Goal: Task Accomplishment & Management: Use online tool/utility

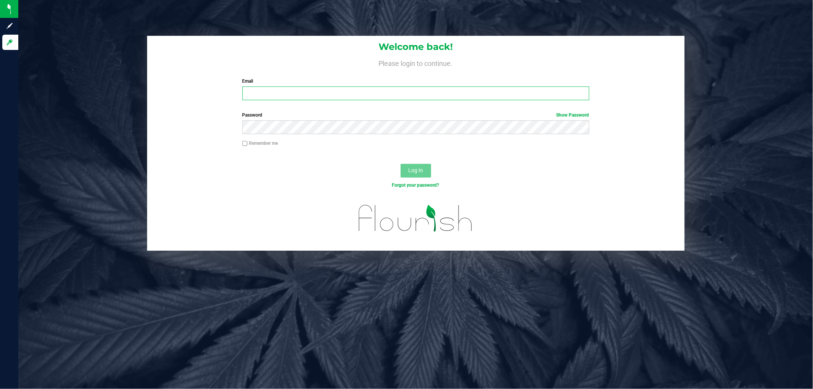
click at [323, 94] on input "Email" at bounding box center [416, 94] width 347 height 14
type input "nbullis@liveparallel.com"
click at [401, 164] on button "Log In" at bounding box center [416, 171] width 31 height 14
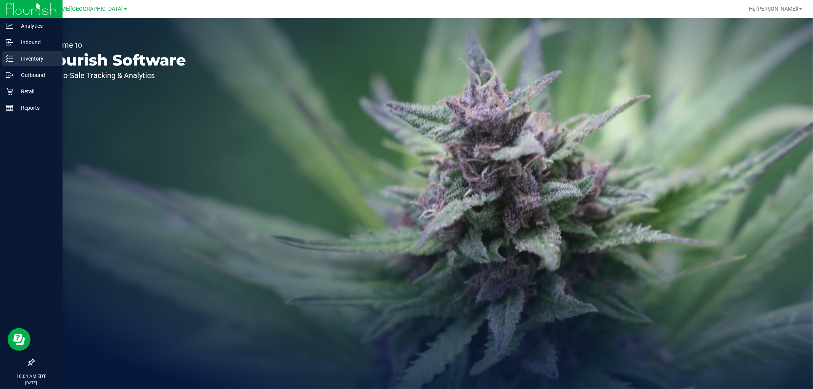
click at [18, 58] on p "Inventory" at bounding box center [36, 58] width 46 height 9
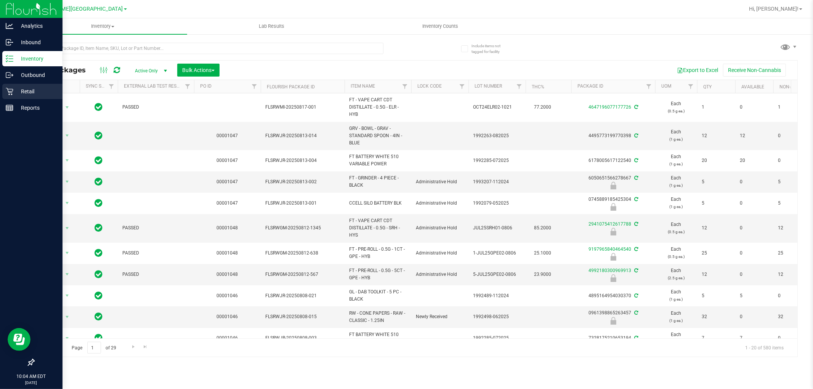
click at [29, 86] on div "Retail" at bounding box center [32, 91] width 60 height 15
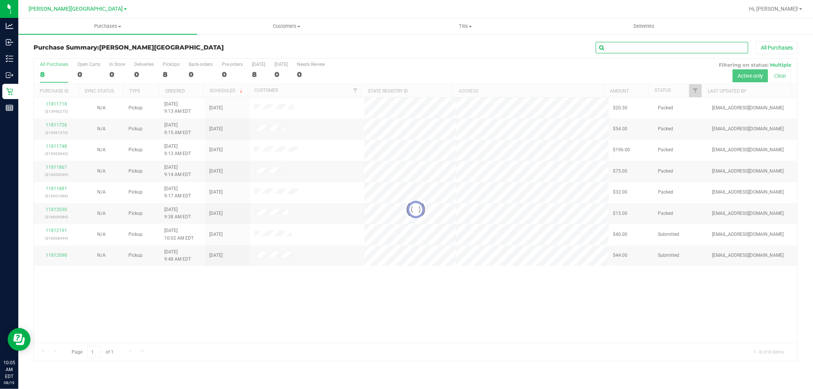
click at [673, 50] on input "text" at bounding box center [672, 47] width 153 height 11
type input "11812098"
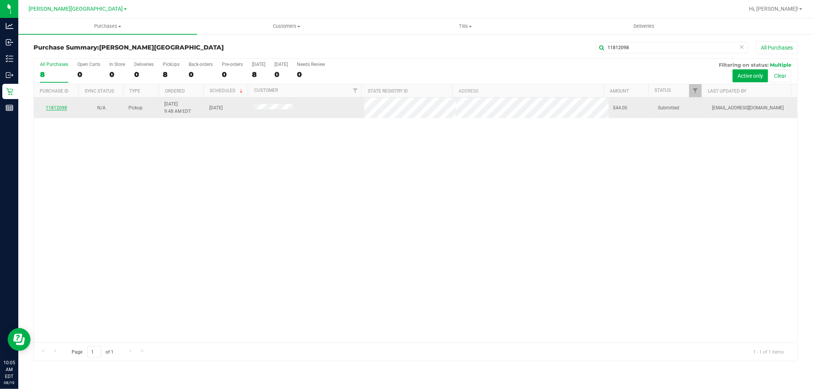
click at [51, 108] on link "11812098" at bounding box center [56, 107] width 21 height 5
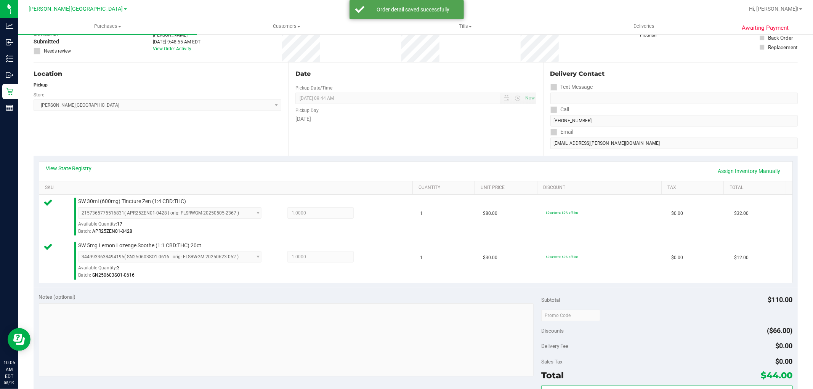
scroll to position [127, 0]
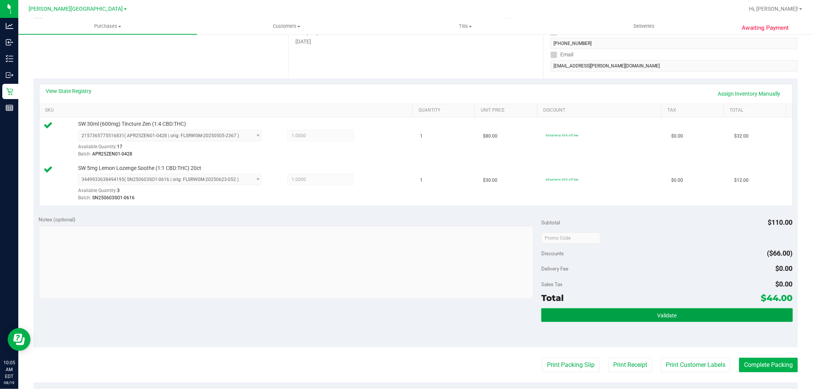
click at [691, 318] on button "Validate" at bounding box center [667, 316] width 251 height 14
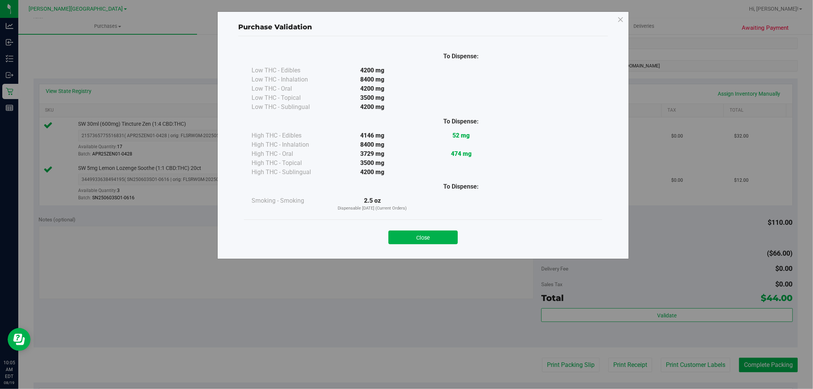
click at [416, 236] on button "Close" at bounding box center [423, 238] width 69 height 14
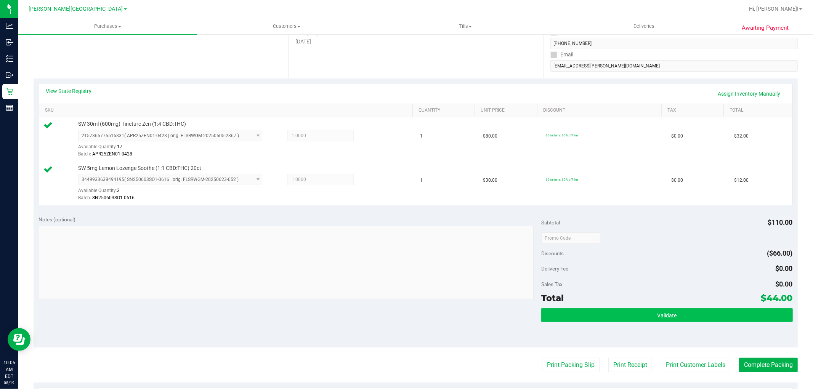
drag, startPoint x: 686, startPoint y: 363, endPoint x: 663, endPoint y: 312, distance: 56.3
click at [675, 312] on purchase-details "Back Edit Purchase Cancel Purchase View Profile # 11812098 BioTrack ID: - Submi…" at bounding box center [416, 219] width 765 height 611
click at [672, 320] on button "Validate" at bounding box center [667, 316] width 251 height 14
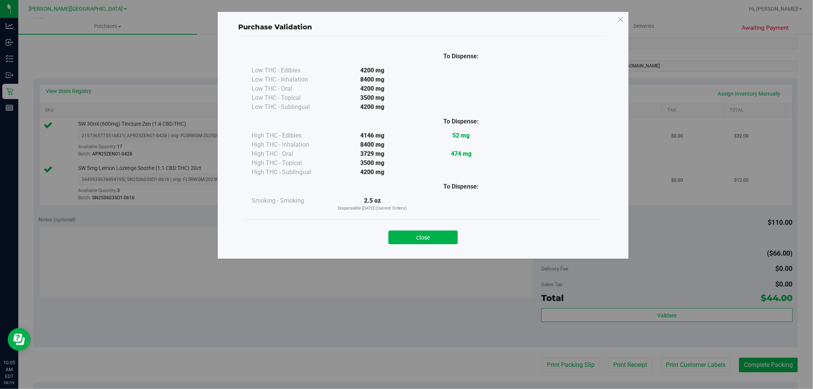
click at [425, 230] on div "Close" at bounding box center [423, 235] width 347 height 19
drag, startPoint x: 429, startPoint y: 240, endPoint x: 440, endPoint y: 243, distance: 11.4
click at [429, 240] on button "Close" at bounding box center [423, 238] width 69 height 14
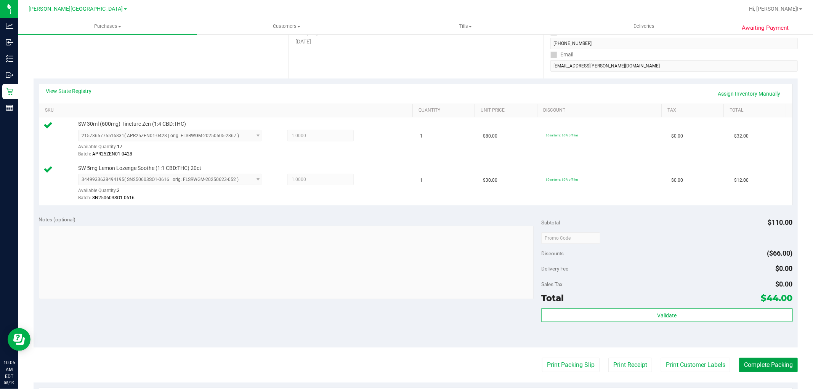
click at [786, 371] on button "Complete Packing" at bounding box center [768, 365] width 59 height 14
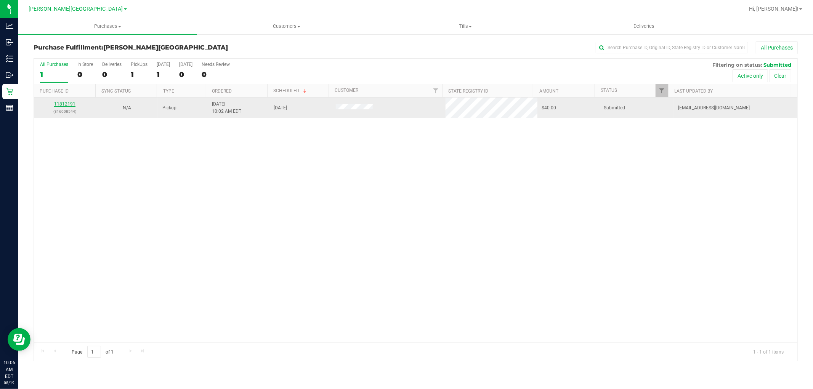
click at [63, 106] on link "11812191" at bounding box center [64, 103] width 21 height 5
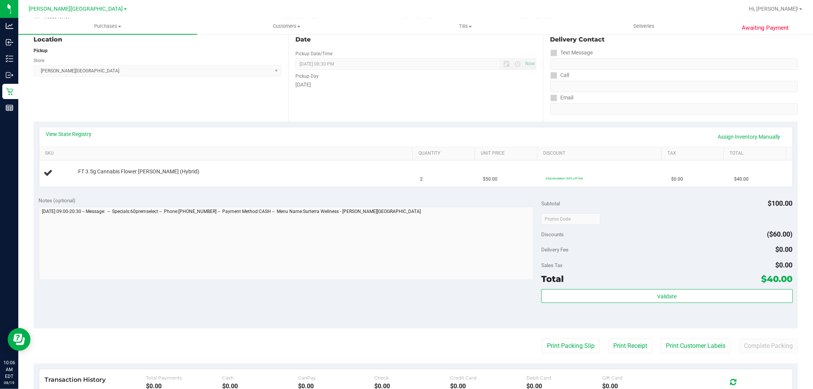
scroll to position [169, 0]
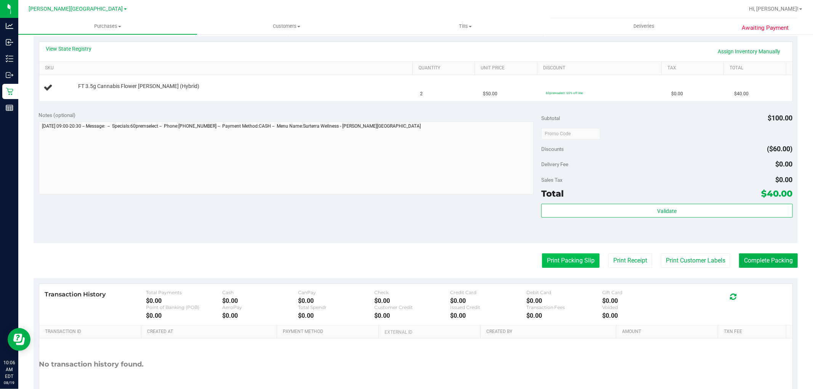
click at [563, 263] on button "Print Packing Slip" at bounding box center [571, 261] width 58 height 14
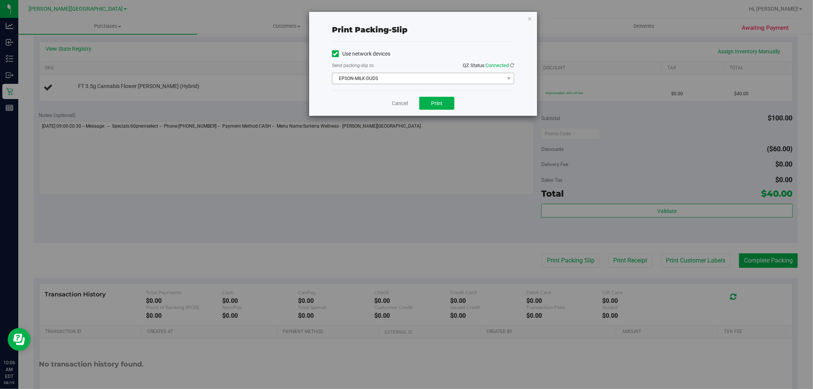
click at [439, 82] on span "EPSON-MILK-DUDS" at bounding box center [419, 78] width 172 height 11
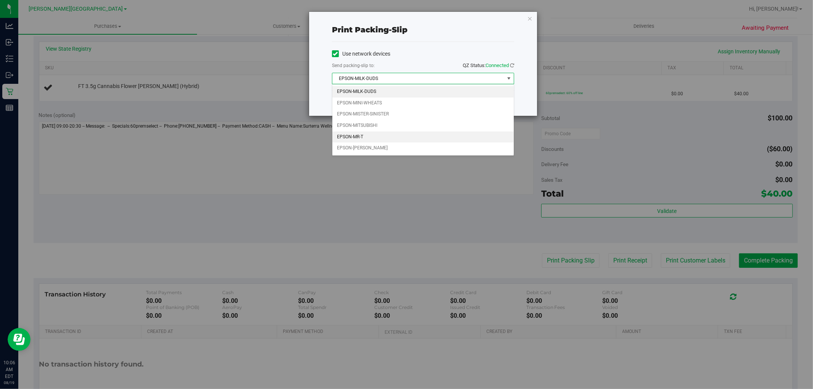
click at [397, 140] on li "EPSON-MR-T" at bounding box center [424, 137] width 182 height 11
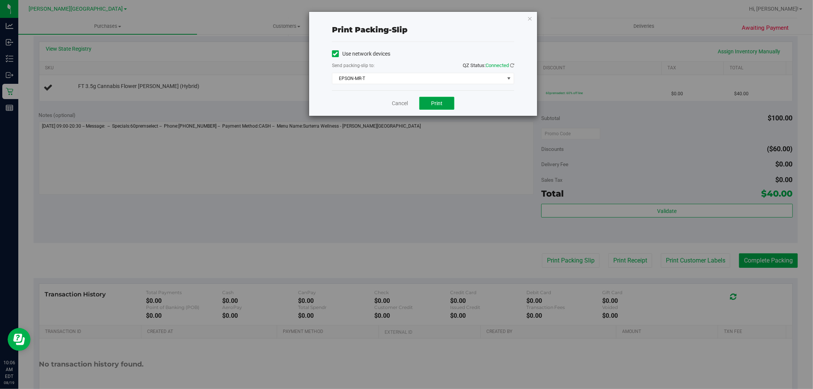
click at [442, 104] on span "Print" at bounding box center [436, 103] width 11 height 6
click at [445, 201] on div "Print packing-slip Use network devices Send packing-slip to: QZ Status: Connect…" at bounding box center [409, 194] width 819 height 389
click at [375, 214] on div "Print packing-slip Use network devices Send packing-slip to: QZ Status: Connect…" at bounding box center [409, 194] width 819 height 389
click at [394, 102] on link "Cancel" at bounding box center [400, 104] width 16 height 8
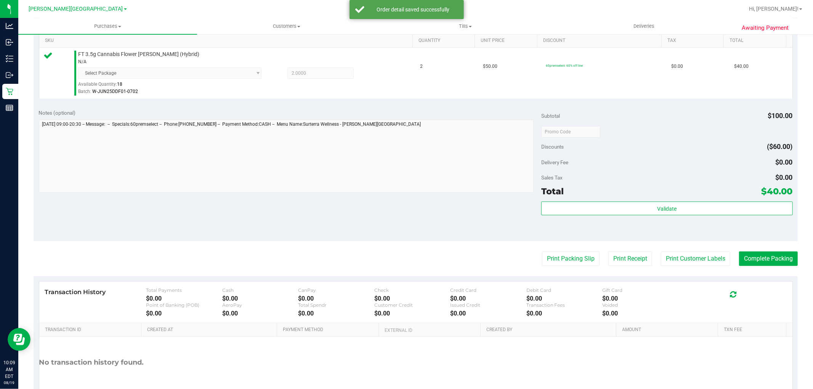
scroll to position [212, 0]
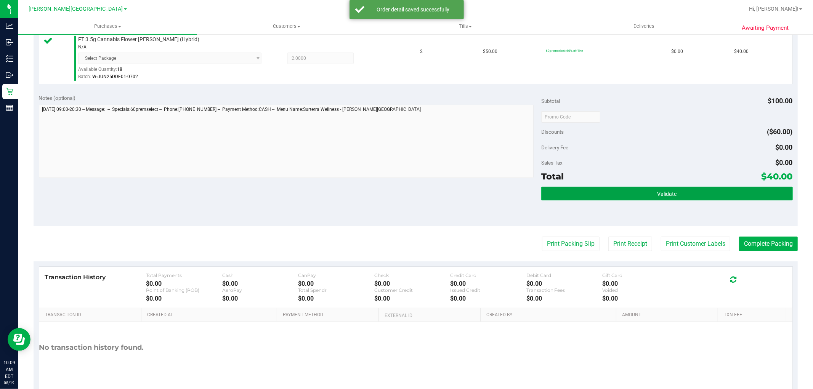
click at [673, 191] on button "Validate" at bounding box center [667, 194] width 251 height 14
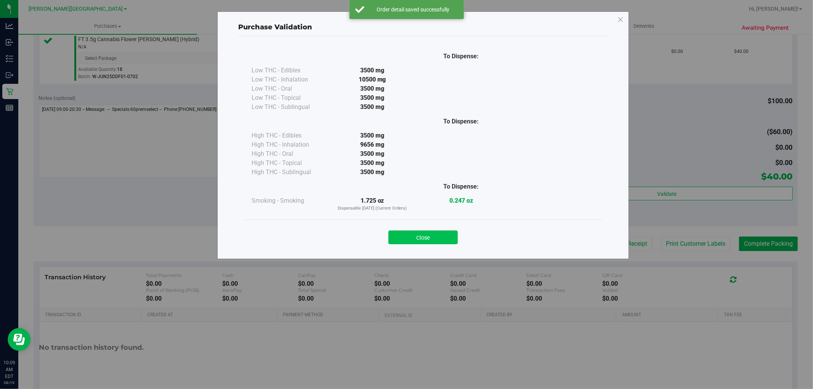
click at [444, 239] on button "Close" at bounding box center [423, 238] width 69 height 14
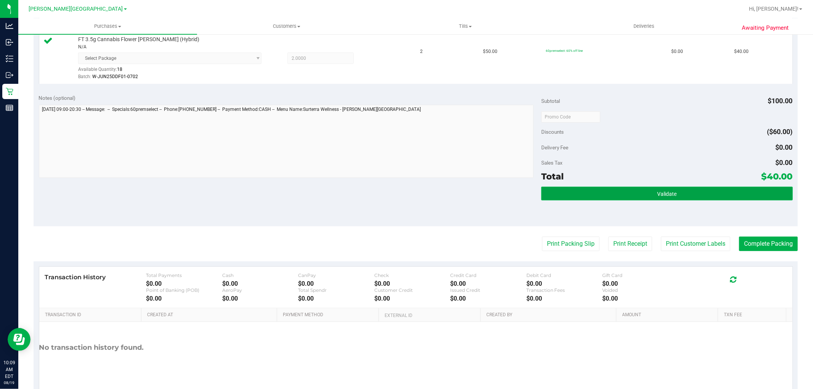
click at [659, 193] on span "Validate" at bounding box center [666, 194] width 19 height 6
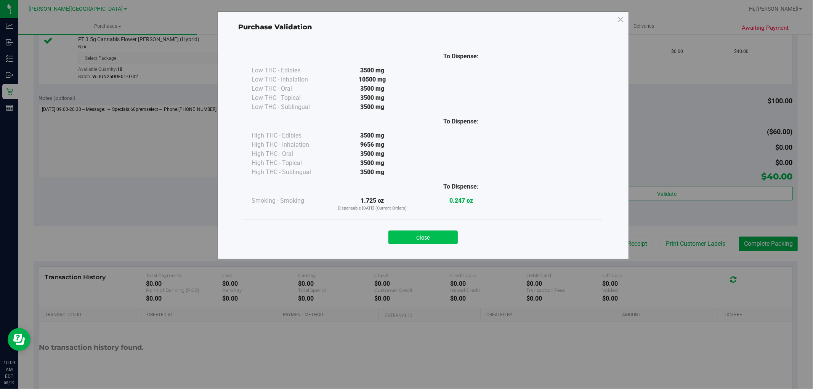
click at [448, 239] on button "Close" at bounding box center [423, 238] width 69 height 14
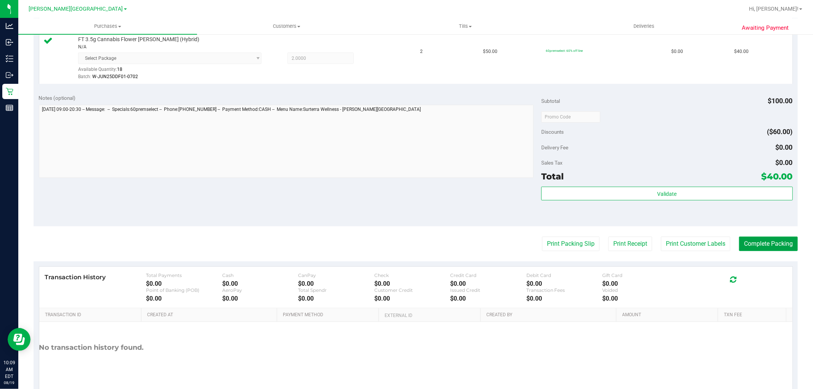
drag, startPoint x: 782, startPoint y: 242, endPoint x: 813, endPoint y: 258, distance: 34.8
click at [782, 242] on button "Complete Packing" at bounding box center [768, 244] width 59 height 14
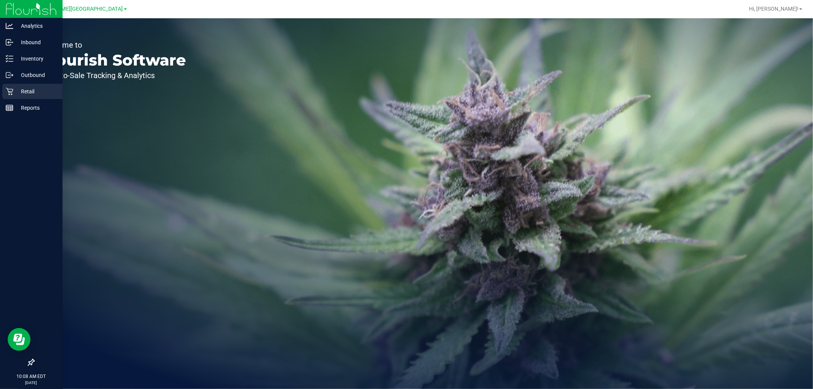
click at [14, 90] on p "Retail" at bounding box center [36, 91] width 46 height 9
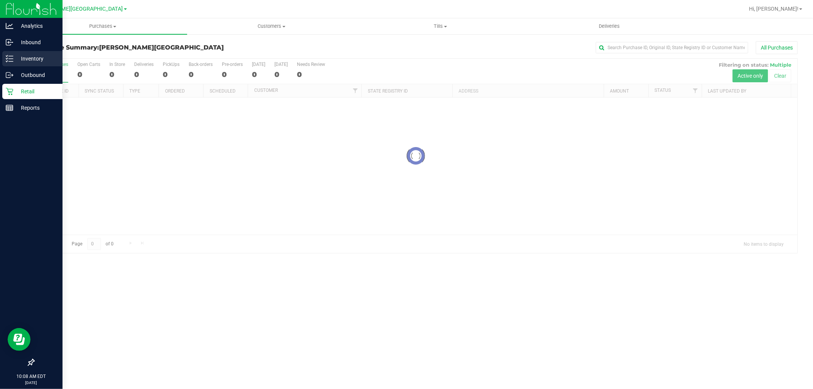
click at [36, 63] on p "Inventory" at bounding box center [36, 58] width 46 height 9
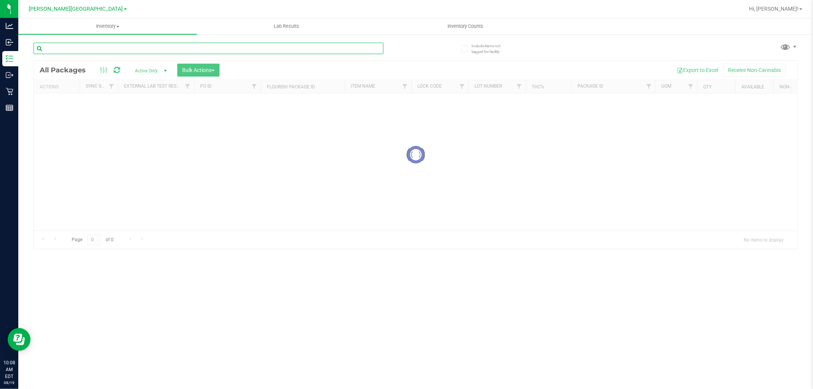
click at [185, 51] on input "text" at bounding box center [209, 48] width 350 height 11
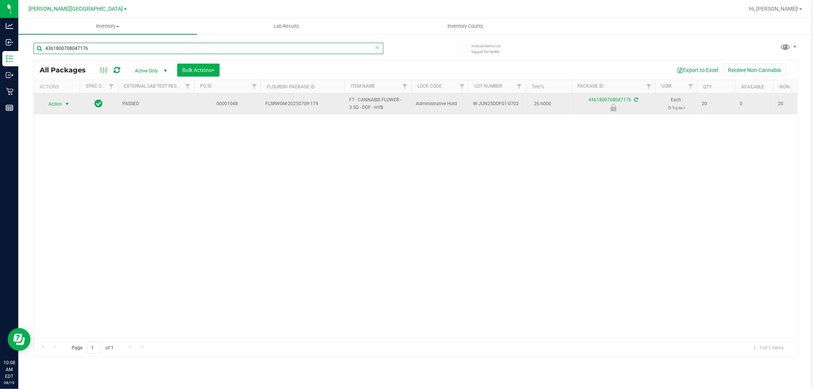
type input "4361800708047176"
click at [56, 107] on span "Action" at bounding box center [52, 104] width 21 height 11
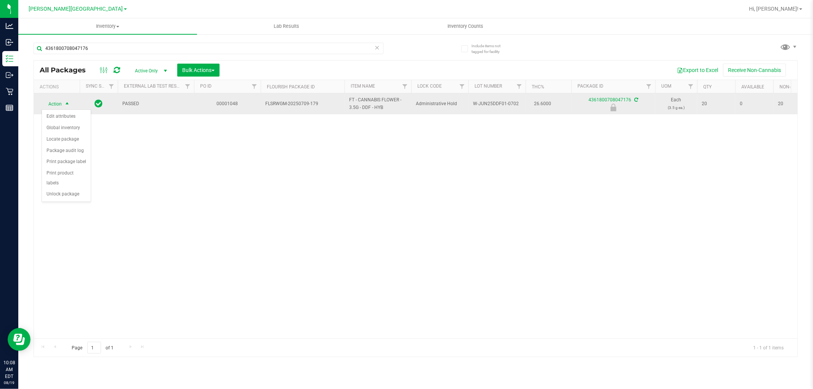
click at [56, 107] on span "Action" at bounding box center [52, 104] width 21 height 11
click at [55, 107] on span "Action" at bounding box center [52, 104] width 21 height 11
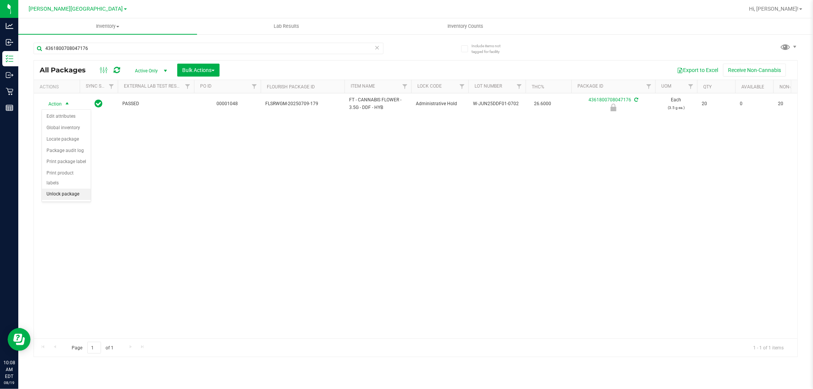
click at [74, 193] on li "Unlock package" at bounding box center [66, 194] width 49 height 11
